Goal: Check status: Check status

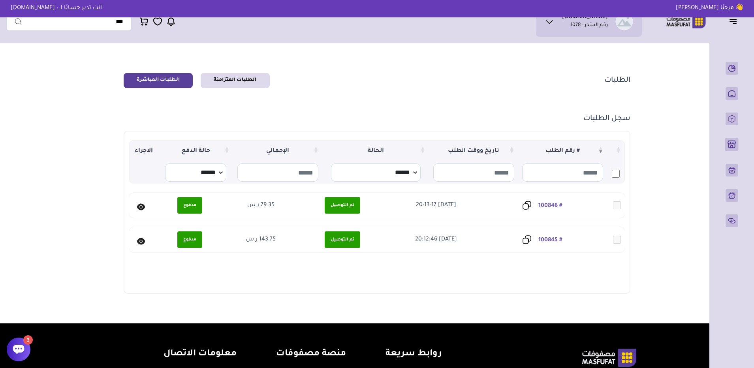
click at [257, 85] on link "الطلبات المتزامنة" at bounding box center [235, 80] width 69 height 15
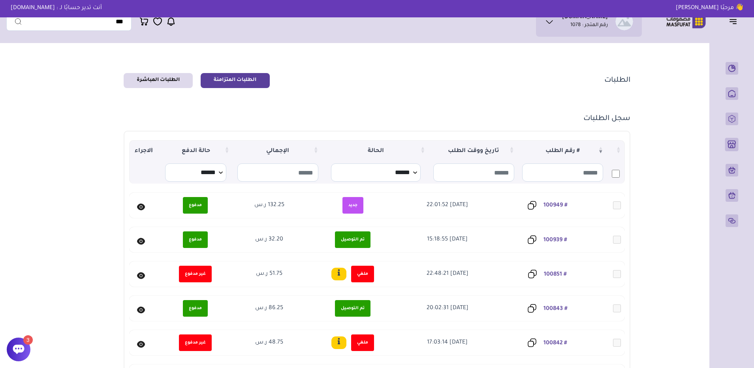
click at [560, 203] on link "# 100949" at bounding box center [556, 206] width 24 height 6
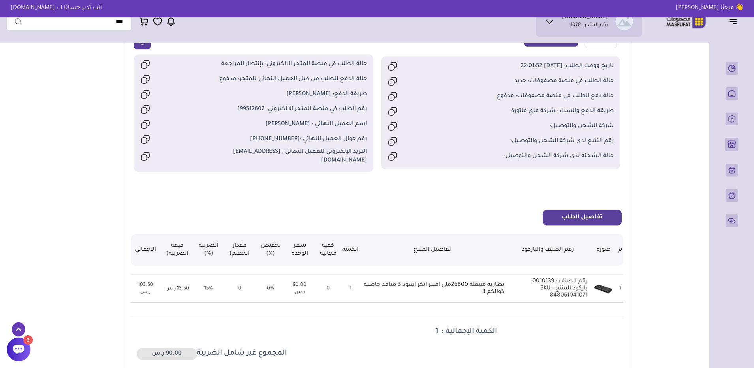
scroll to position [119, 0]
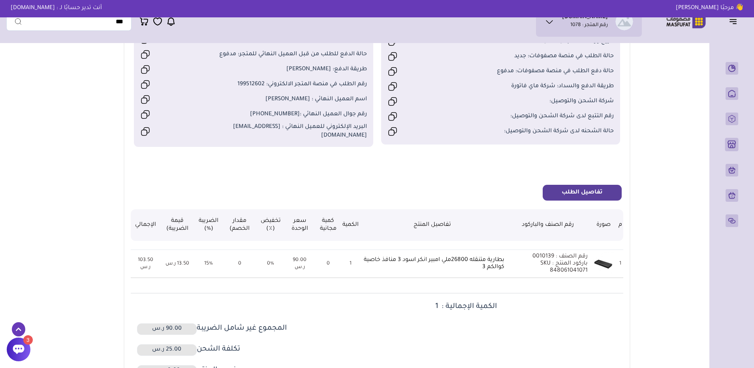
click at [492, 264] on p "بطارية متنقله 26800ملي امبير انكر اسود 3 منافذ خاصية كوالكم 3" at bounding box center [433, 264] width 144 height 14
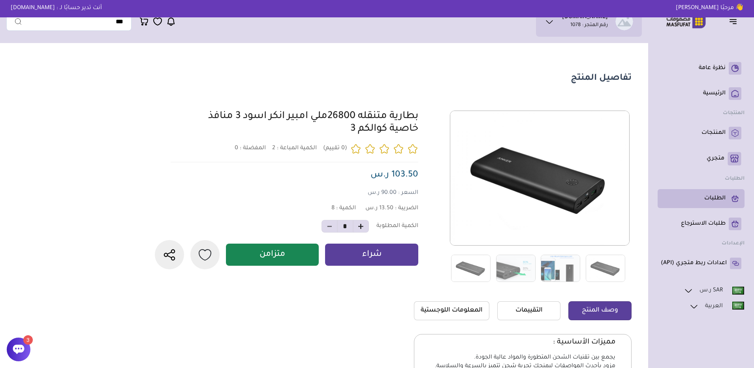
click at [702, 205] on li "الطلبات" at bounding box center [701, 198] width 87 height 19
click at [723, 204] on link "الطلبات" at bounding box center [701, 198] width 81 height 13
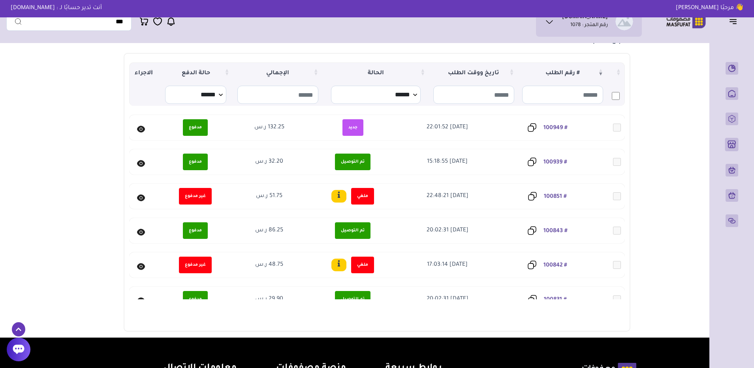
scroll to position [79, 0]
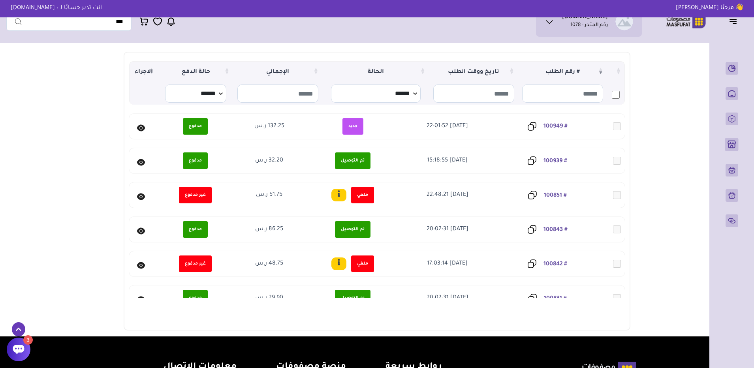
click at [560, 128] on link "# 100949" at bounding box center [556, 127] width 24 height 6
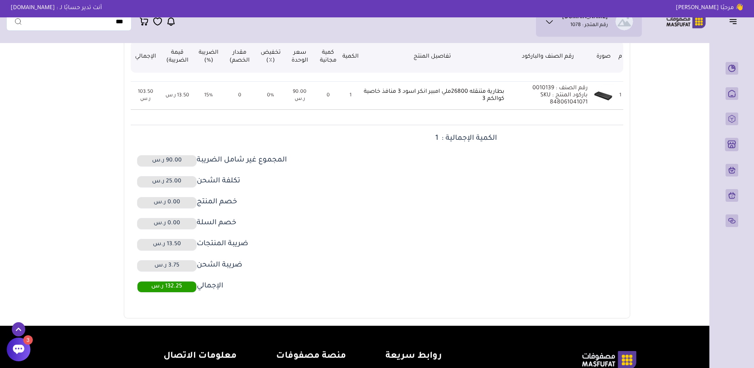
scroll to position [237, 0]
